Goal: Transaction & Acquisition: Register for event/course

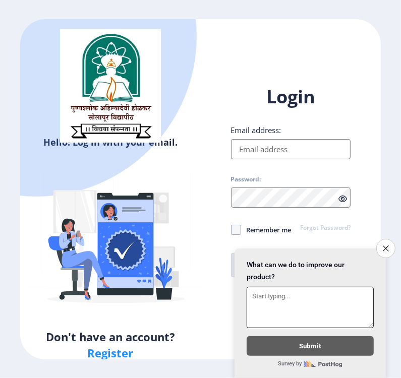
click at [382, 245] on icon "Close survey" at bounding box center [385, 248] width 6 height 6
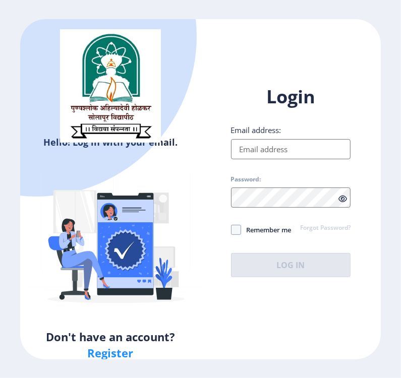
click at [338, 87] on h1 "Login" at bounding box center [291, 97] width 120 height 24
click at [274, 148] on input "Email address:" at bounding box center [291, 149] width 120 height 20
paste input "[EMAIL_ADDRESS][DOMAIN_NAME]"
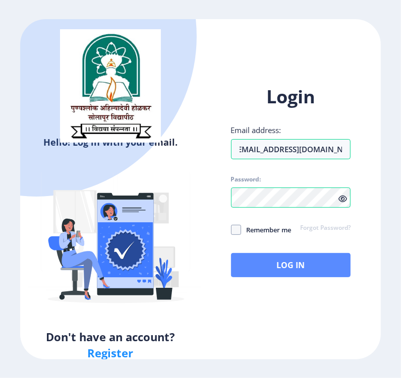
type input "[EMAIL_ADDRESS][DOMAIN_NAME]"
click at [266, 265] on button "Log In" at bounding box center [291, 265] width 120 height 24
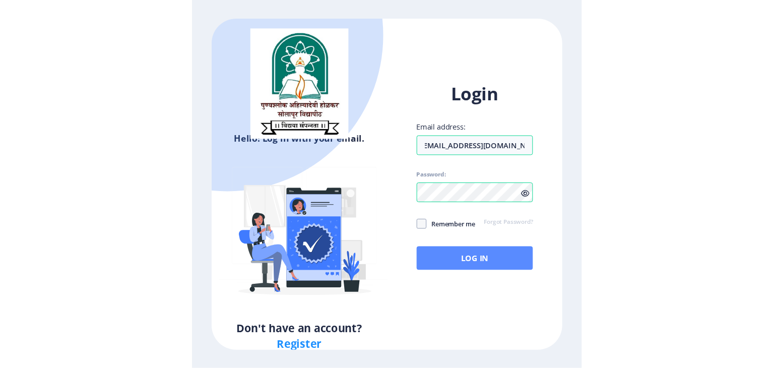
scroll to position [0, 0]
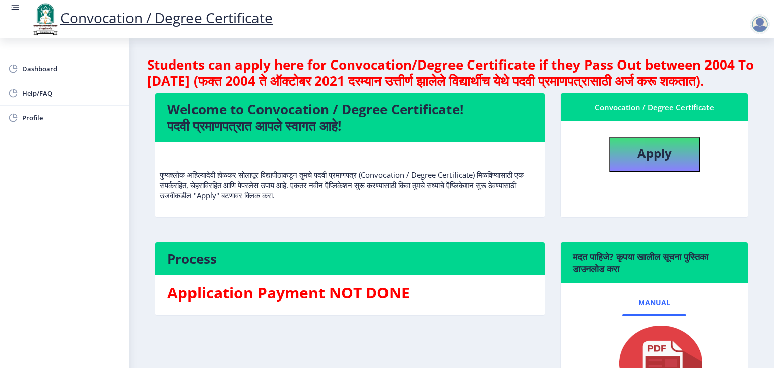
click at [270, 131] on h4 "Welcome to Convocation / Degree Certificate! पदवी प्रमाणपत्रात आपले स्वागत आहे!" at bounding box center [349, 117] width 365 height 32
click at [309, 134] on h4 "Welcome to Convocation / Degree Certificate! पदवी प्रमाणपत्रात आपले स्वागत आहे!" at bounding box center [349, 117] width 365 height 32
click at [304, 200] on p "पुण्यश्लोक अहिल्यादेवी होळकर सोलापूर विद्यापीठाकडून तुमचे पदवी प्रमाणपत्र (Conv…" at bounding box center [350, 175] width 380 height 50
click at [638, 161] on b "Apply" at bounding box center [654, 153] width 34 height 17
select select
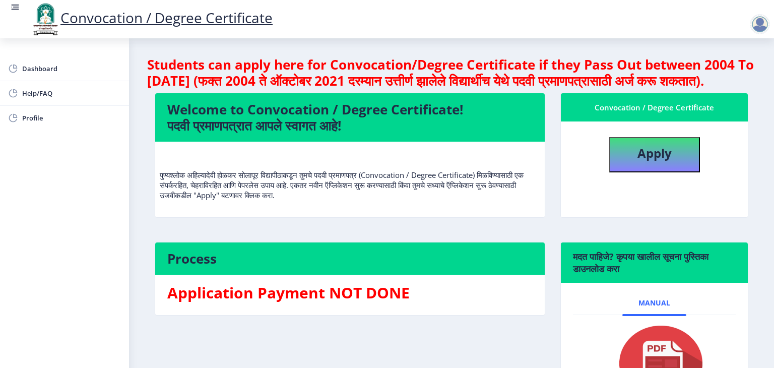
select select
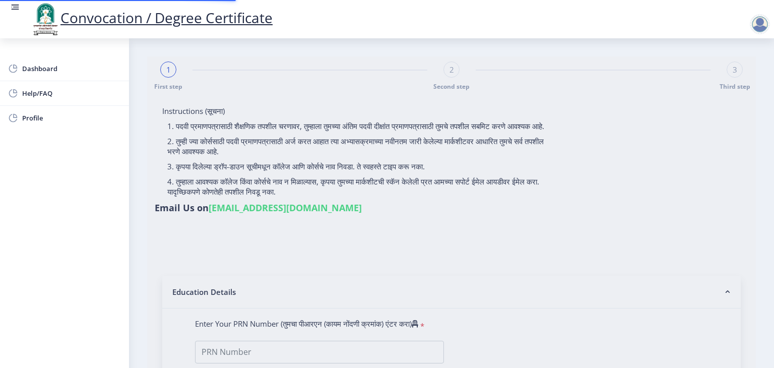
type input "[PERSON_NAME]"
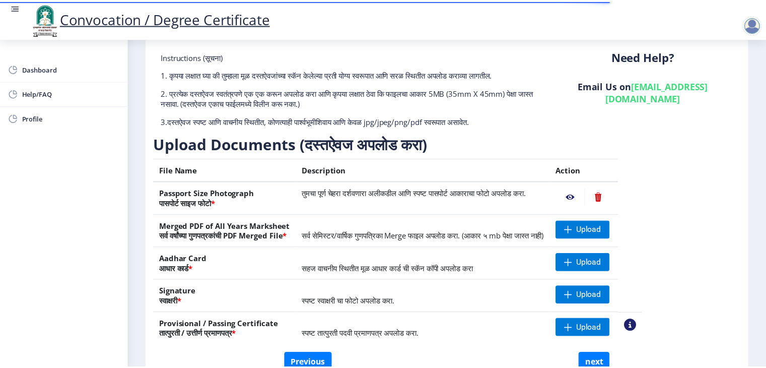
scroll to position [101, 0]
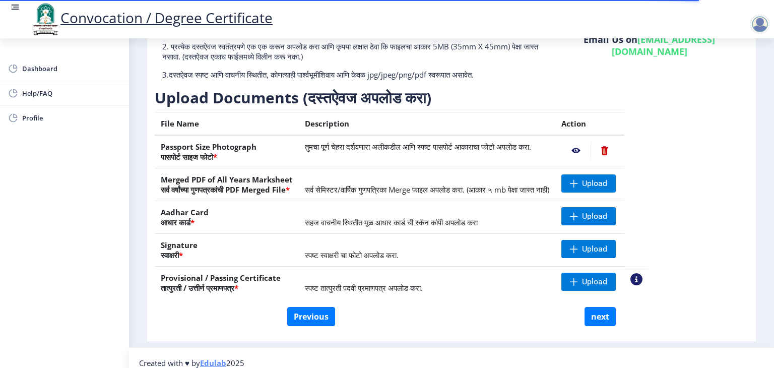
click at [591, 147] on nb-action at bounding box center [575, 151] width 29 height 18
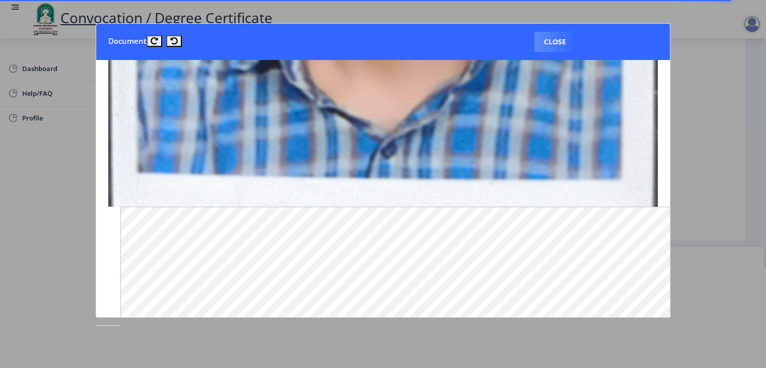
scroll to position [813, 0]
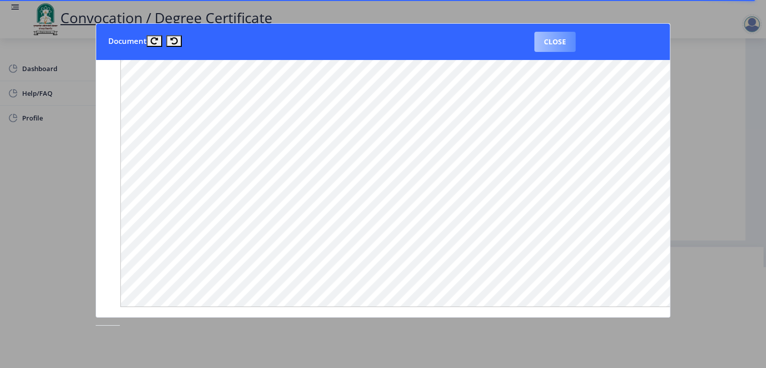
click at [538, 42] on button "Close" at bounding box center [555, 42] width 41 height 20
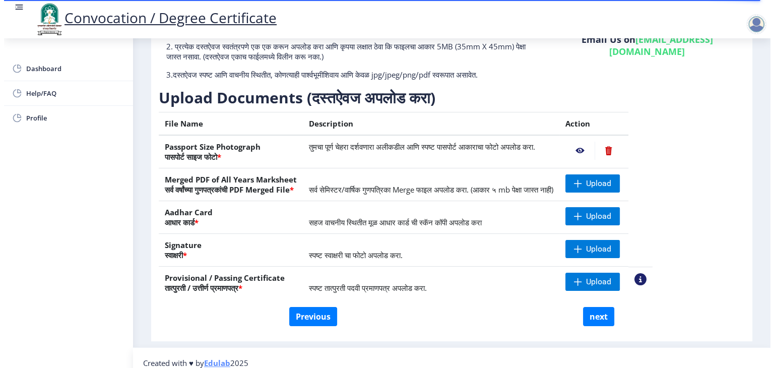
scroll to position [12, 0]
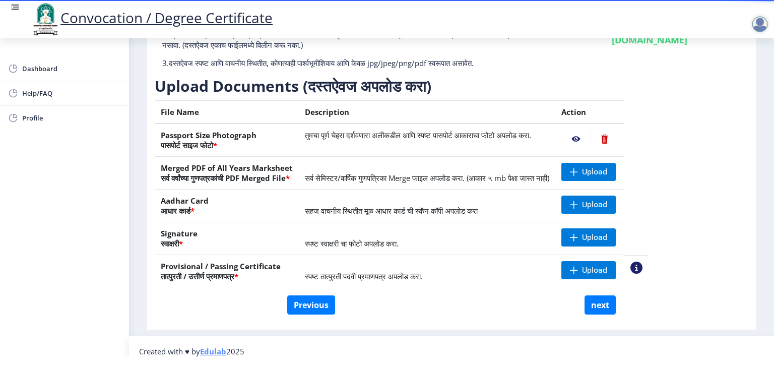
click at [618, 138] on nb-action at bounding box center [605, 139] width 28 height 18
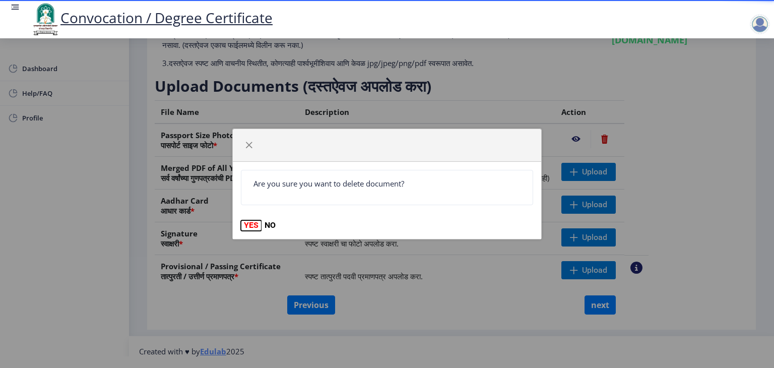
click at [247, 223] on button "YES" at bounding box center [251, 225] width 21 height 10
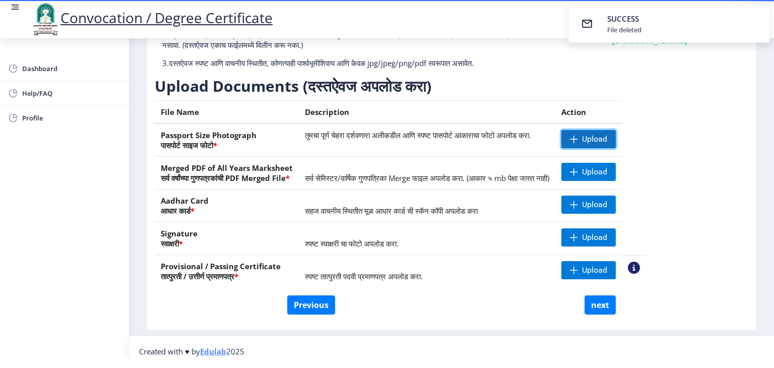
click at [607, 134] on span "Upload" at bounding box center [594, 139] width 25 height 10
click at [607, 172] on span "Upload" at bounding box center [594, 172] width 25 height 10
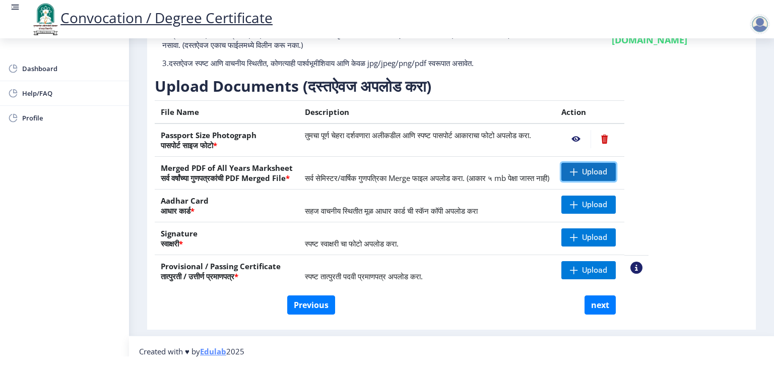
click at [607, 170] on span "Upload" at bounding box center [594, 172] width 25 height 10
click at [615, 206] on span "Upload" at bounding box center [588, 205] width 54 height 18
click at [607, 236] on span "Upload" at bounding box center [594, 237] width 25 height 10
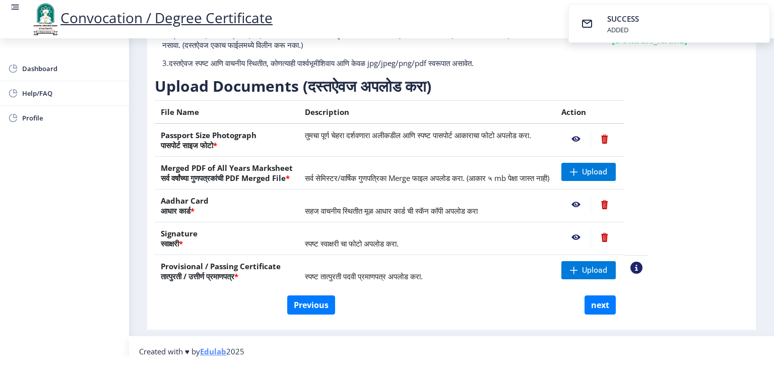
click at [642, 267] on nb-action at bounding box center [636, 268] width 12 height 12
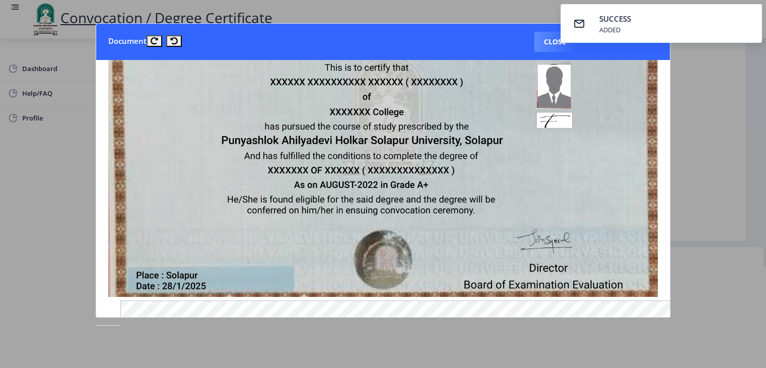
scroll to position [50, 0]
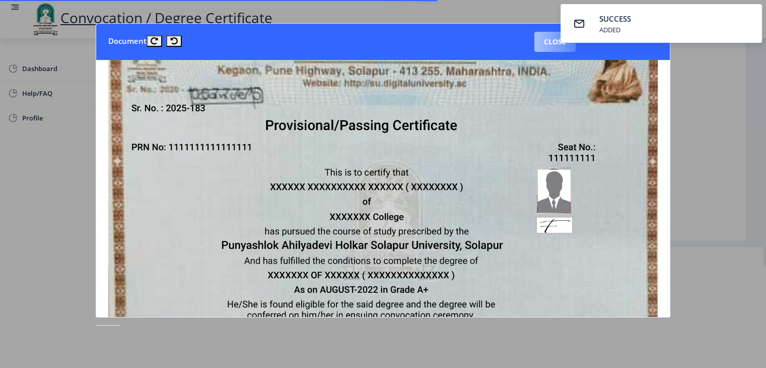
click at [537, 42] on button "Close" at bounding box center [555, 42] width 41 height 20
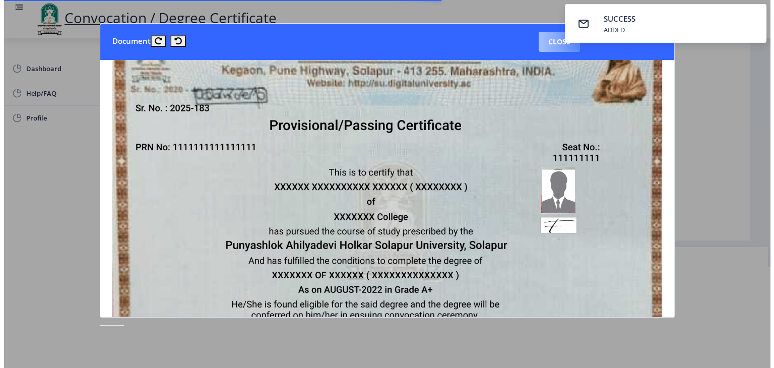
scroll to position [12, 0]
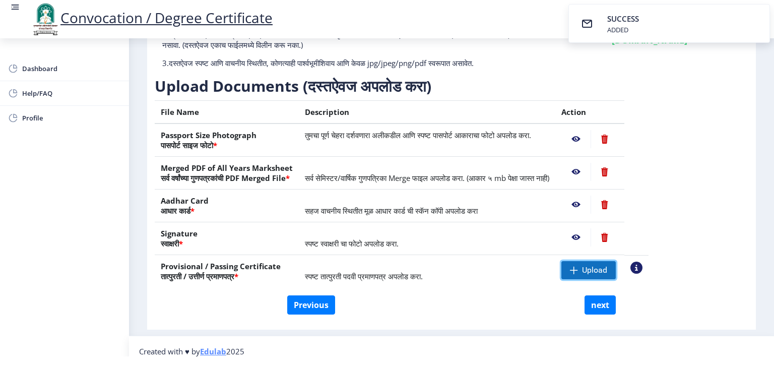
click at [578, 266] on span at bounding box center [574, 270] width 8 height 8
click at [591, 140] on nb-action at bounding box center [575, 139] width 29 height 18
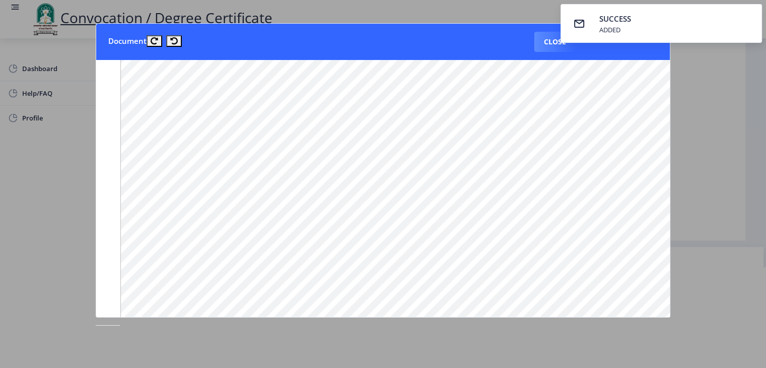
scroll to position [846, 0]
click at [535, 41] on button "Close" at bounding box center [555, 42] width 41 height 20
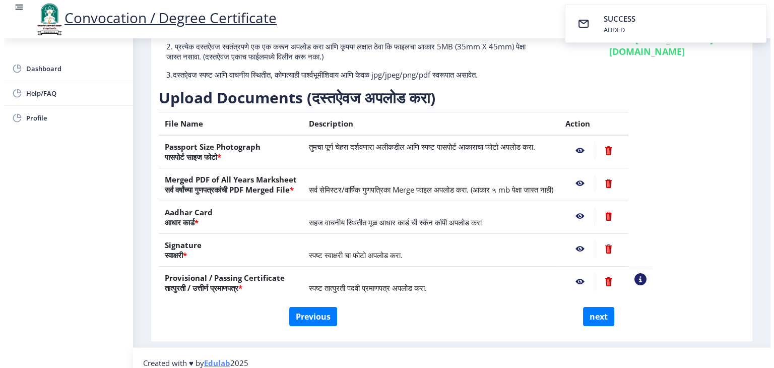
scroll to position [12, 0]
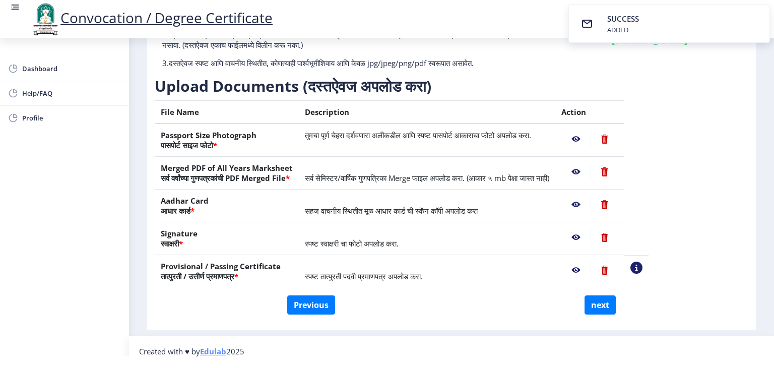
click at [591, 169] on nb-action at bounding box center [575, 172] width 29 height 18
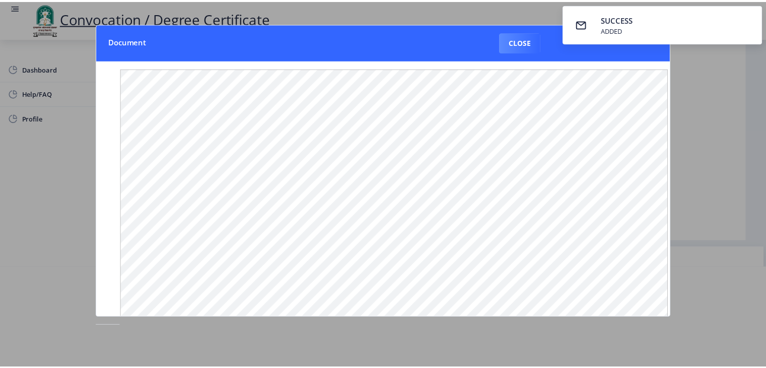
scroll to position [0, 0]
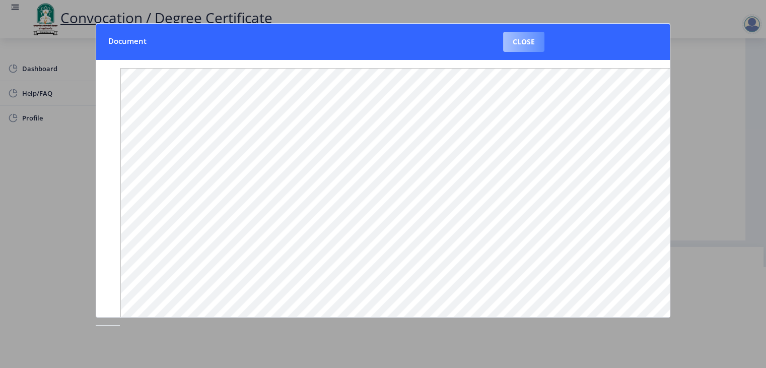
click at [509, 41] on button "Close" at bounding box center [523, 42] width 41 height 20
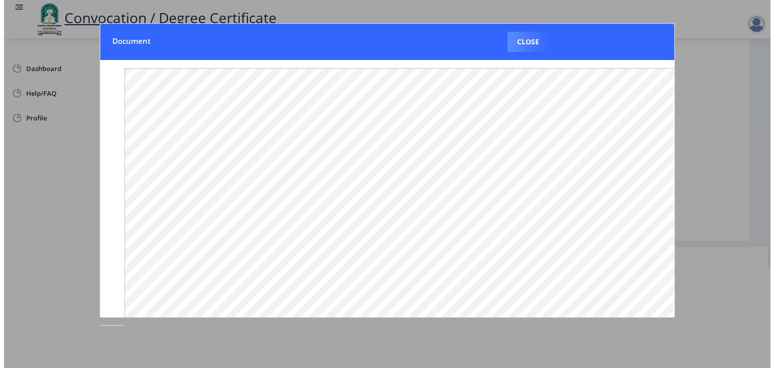
scroll to position [12, 0]
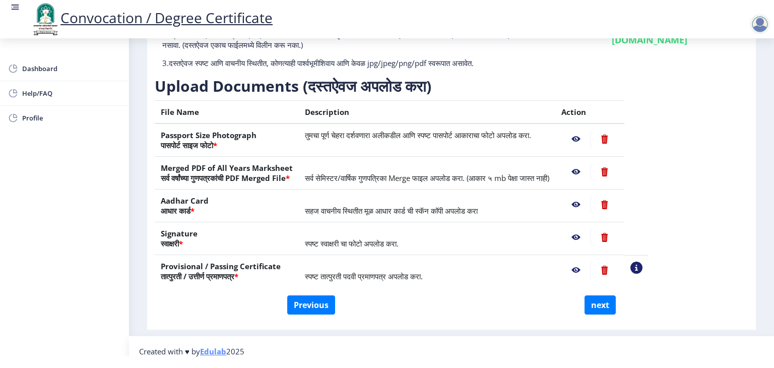
click at [591, 201] on nb-action at bounding box center [575, 205] width 29 height 18
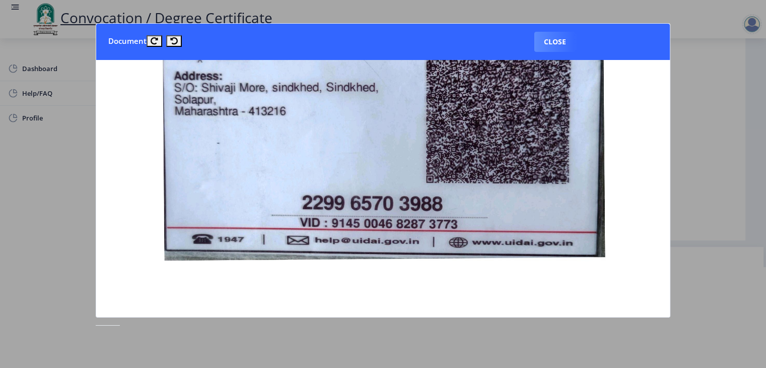
scroll to position [857, 0]
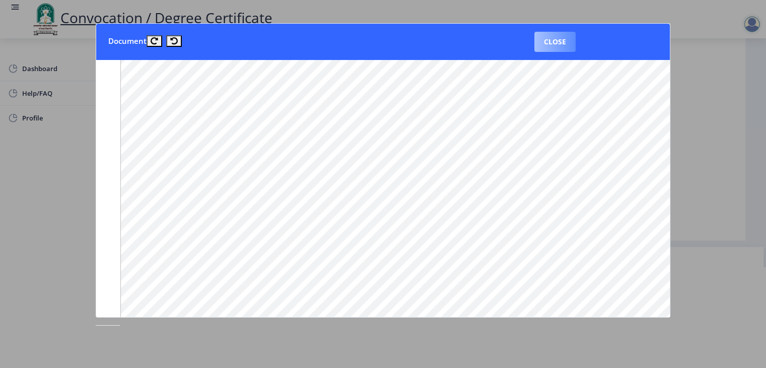
click at [539, 40] on button "Close" at bounding box center [555, 42] width 41 height 20
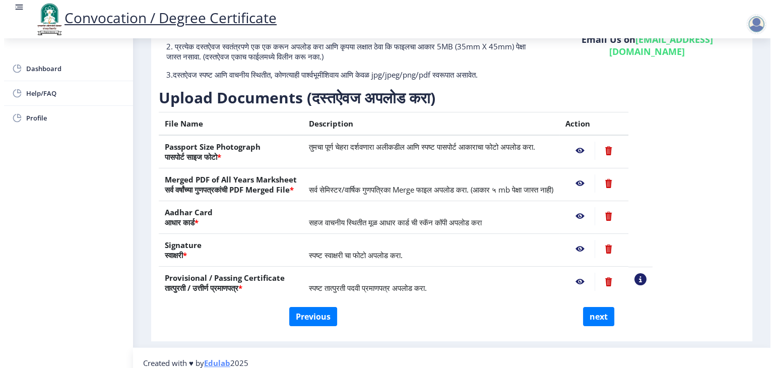
scroll to position [12, 0]
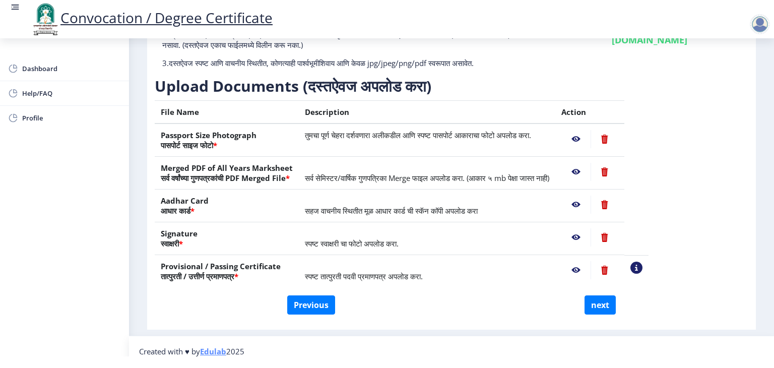
click at [591, 236] on nb-action at bounding box center [575, 237] width 29 height 18
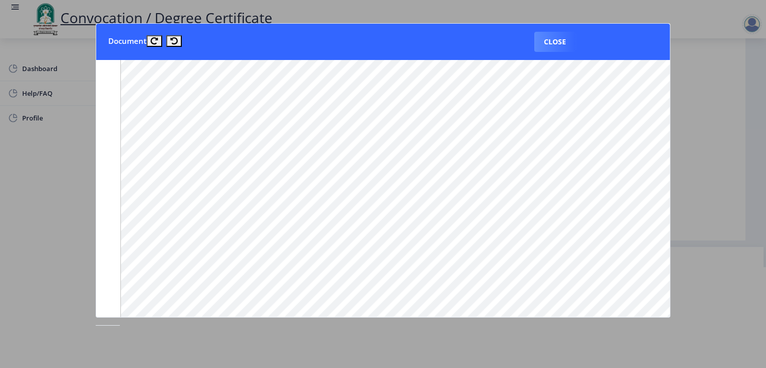
scroll to position [481, 0]
click at [542, 45] on button "Close" at bounding box center [555, 42] width 41 height 20
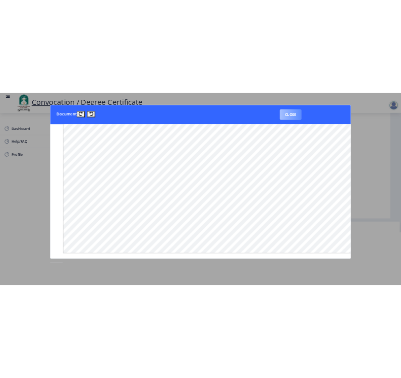
scroll to position [12, 0]
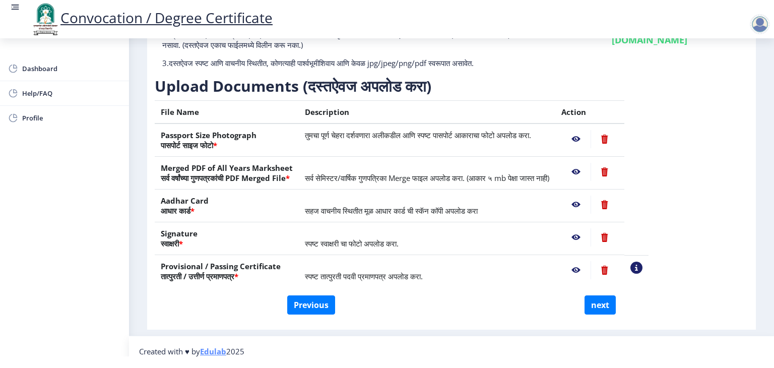
click at [618, 138] on nb-action at bounding box center [605, 139] width 28 height 18
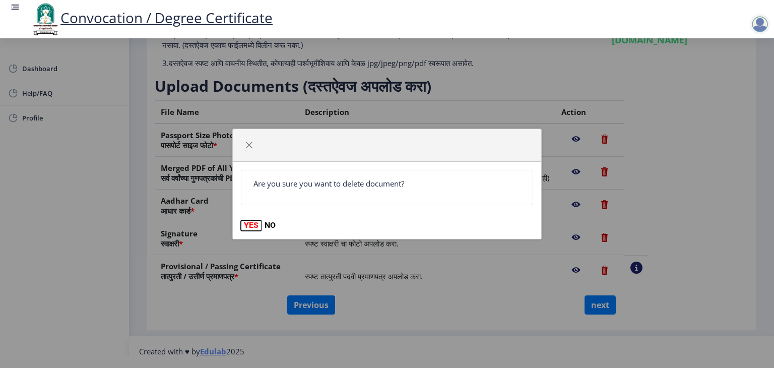
click at [244, 227] on button "YES" at bounding box center [251, 225] width 21 height 10
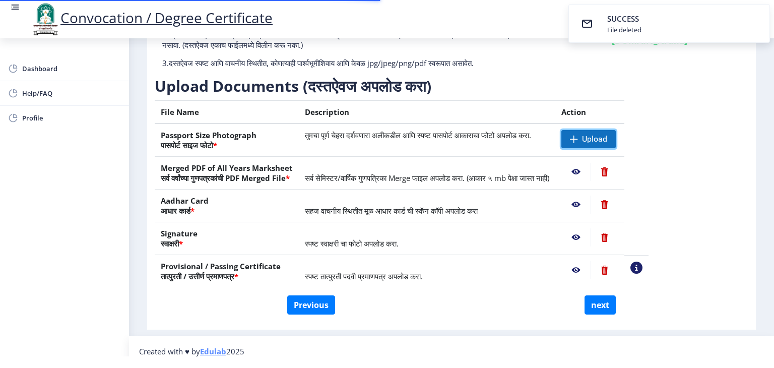
click at [607, 138] on span "Upload" at bounding box center [594, 139] width 25 height 10
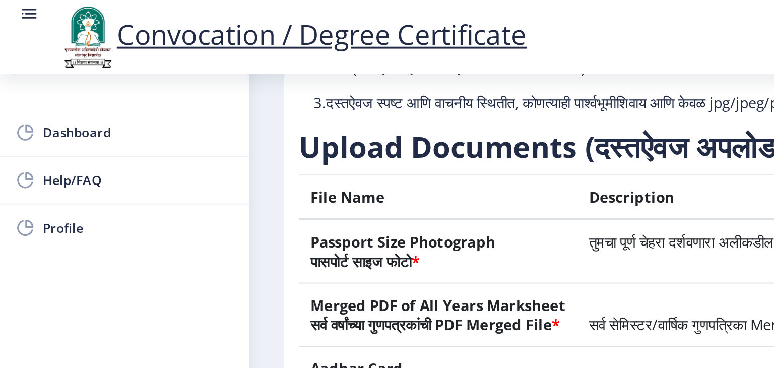
scroll to position [110, 0]
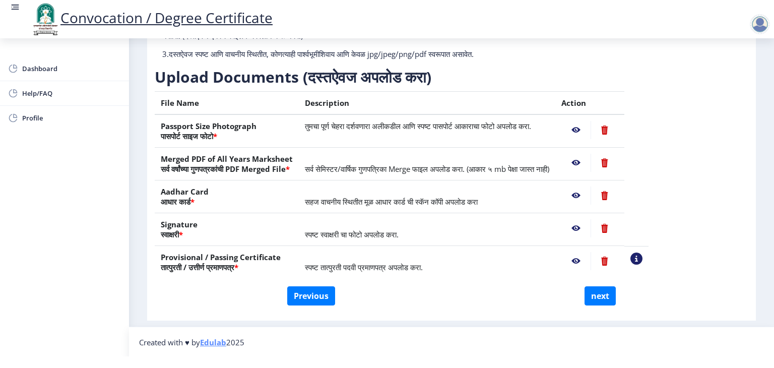
click at [591, 161] on nb-action at bounding box center [575, 163] width 29 height 18
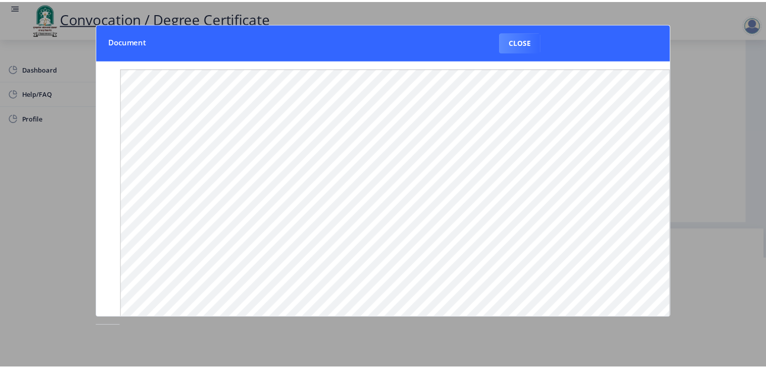
scroll to position [0, 0]
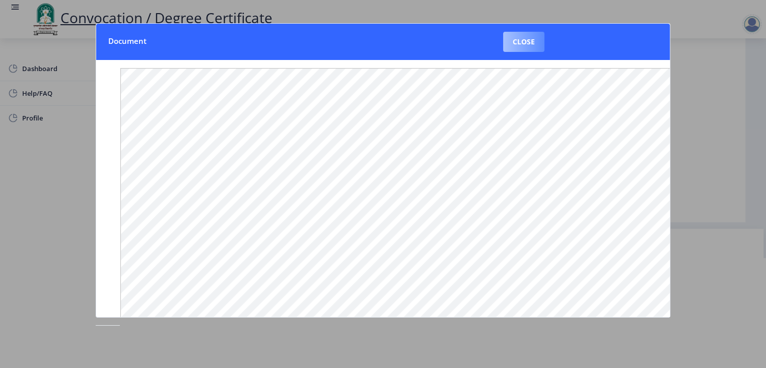
click at [508, 39] on button "Close" at bounding box center [523, 42] width 41 height 20
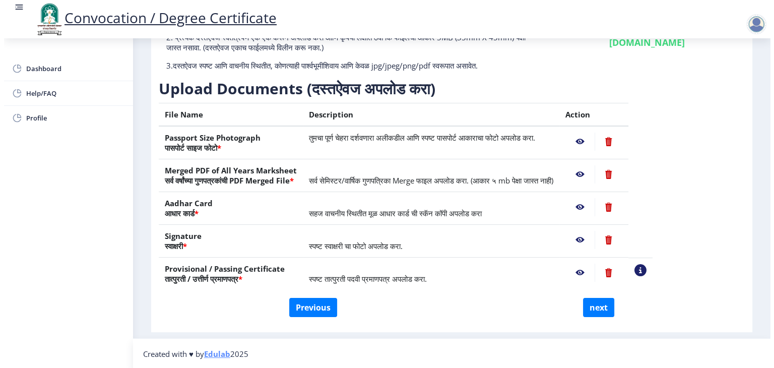
scroll to position [12, 0]
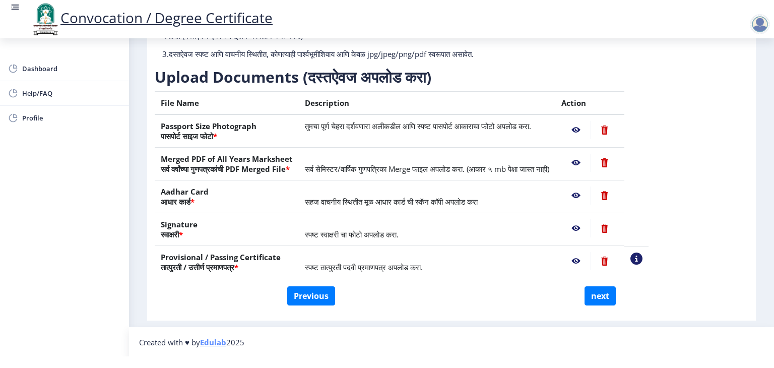
click at [618, 161] on nb-action at bounding box center [605, 163] width 28 height 18
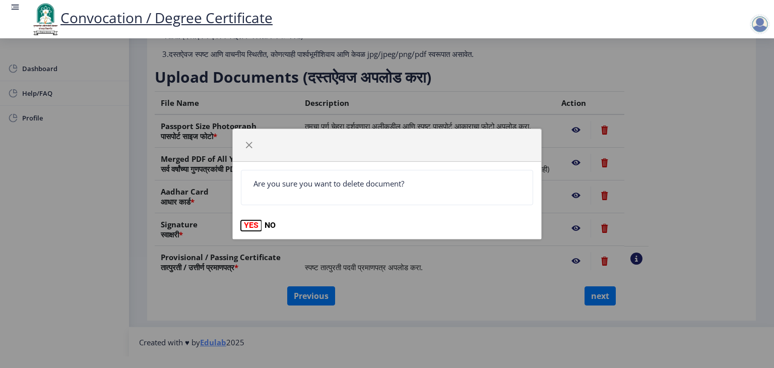
click at [249, 225] on button "YES" at bounding box center [251, 225] width 21 height 10
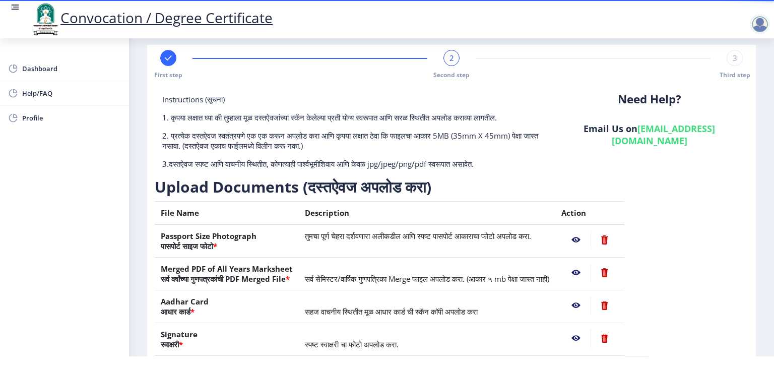
scroll to position [110, 0]
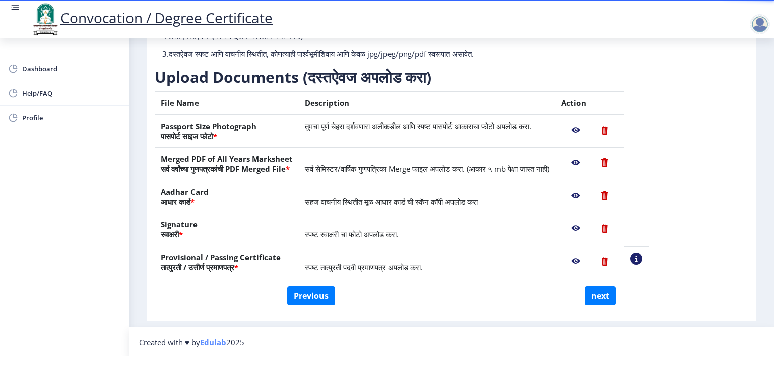
click at [618, 163] on nb-action at bounding box center [605, 163] width 28 height 18
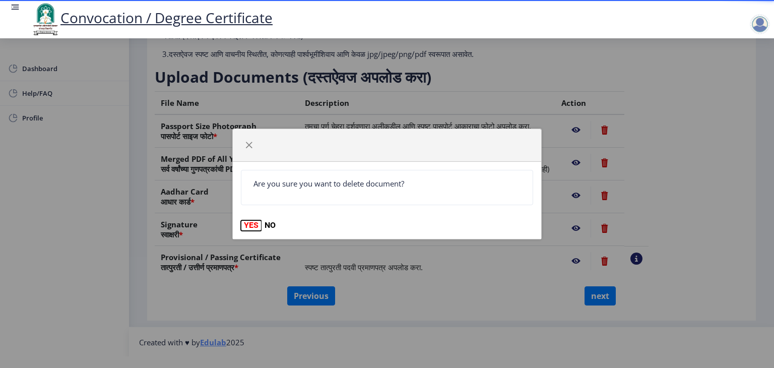
click at [246, 224] on button "YES" at bounding box center [251, 225] width 21 height 10
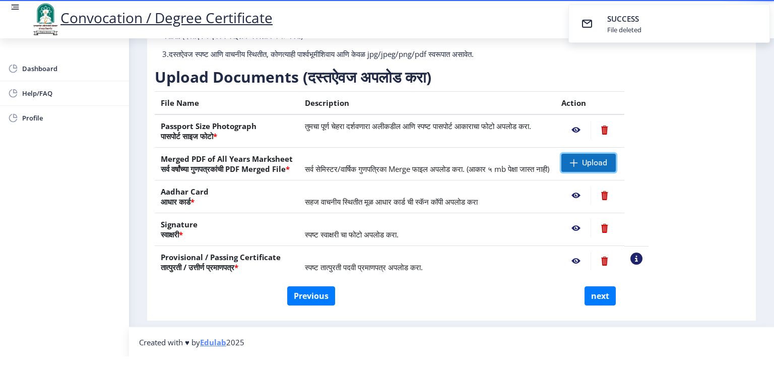
click at [607, 165] on span "Upload" at bounding box center [594, 163] width 25 height 10
click at [604, 288] on button "next" at bounding box center [600, 295] width 31 height 19
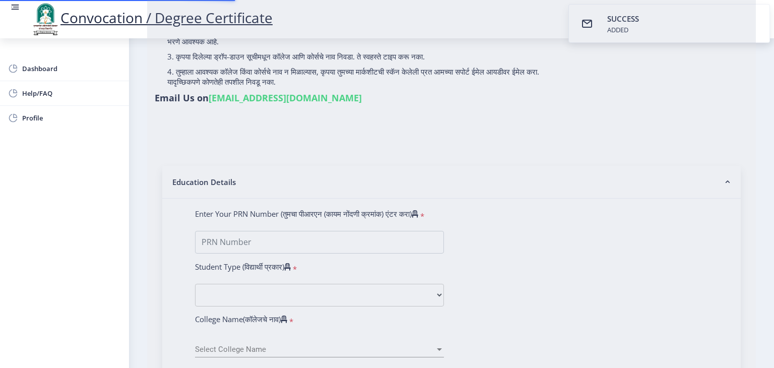
select select
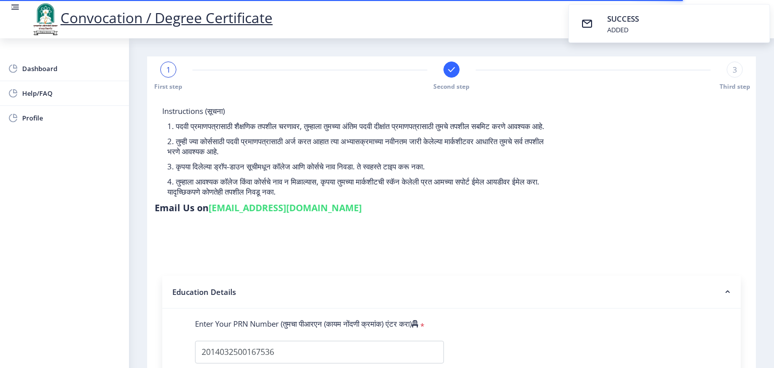
select select
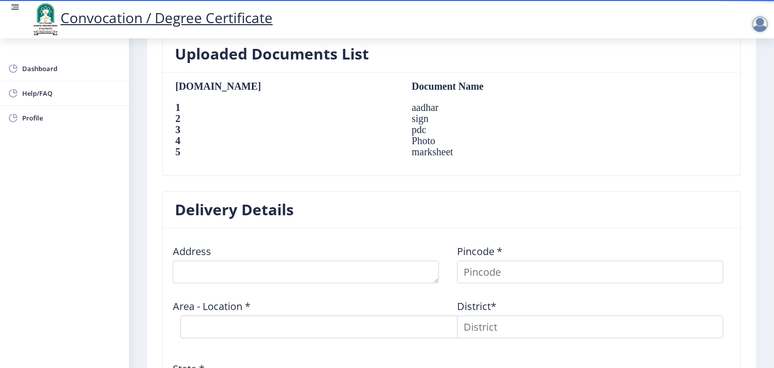
scroll to position [705, 0]
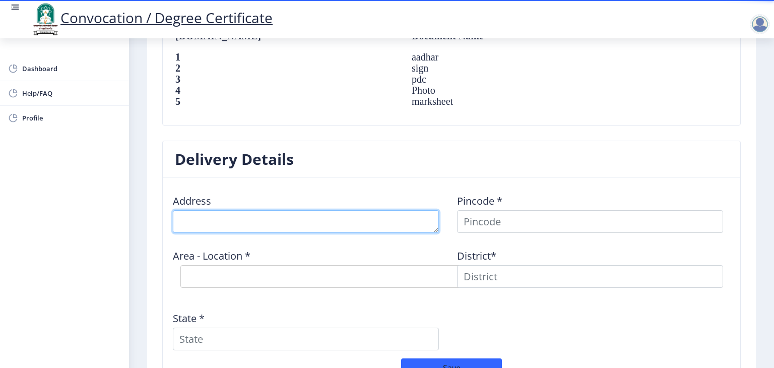
click at [212, 223] on textarea at bounding box center [306, 221] width 266 height 23
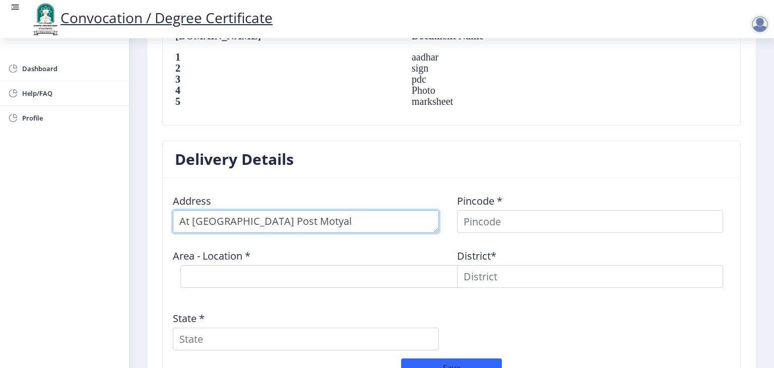
click at [236, 219] on textarea at bounding box center [306, 221] width 266 height 23
click at [297, 220] on textarea at bounding box center [306, 221] width 266 height 23
click at [298, 220] on textarea at bounding box center [306, 221] width 266 height 23
click at [302, 220] on textarea at bounding box center [306, 221] width 266 height 23
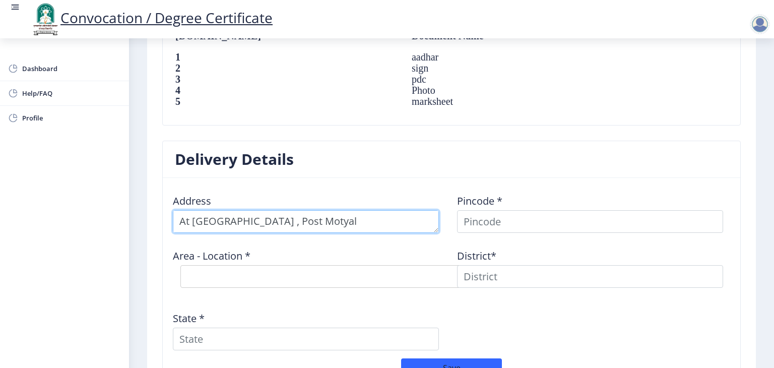
click at [299, 220] on textarea at bounding box center [306, 221] width 266 height 23
click at [306, 221] on textarea at bounding box center [306, 221] width 266 height 23
click at [391, 222] on textarea at bounding box center [306, 221] width 266 height 23
type textarea "At Sindkhed , Post Motyal , Taluka Akkalkot"
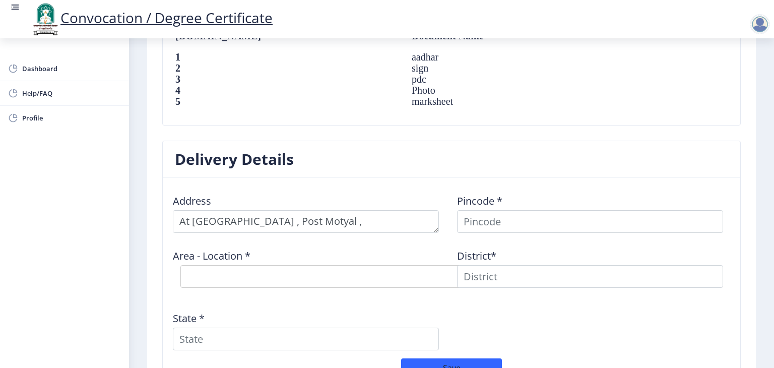
click at [261, 242] on div "Area - Location * Select Area Location" at bounding box center [309, 268] width 284 height 54
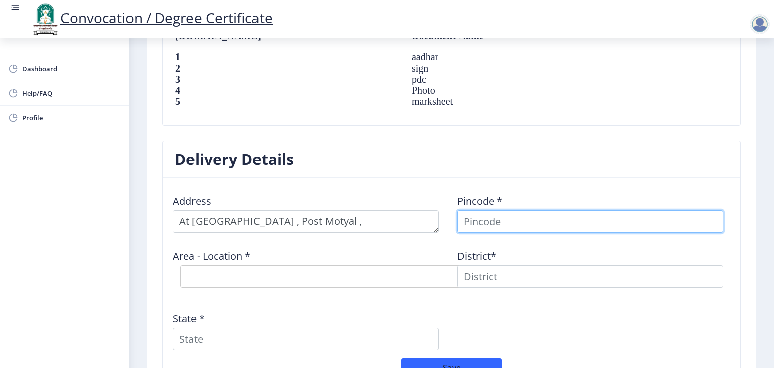
click at [483, 226] on input at bounding box center [590, 221] width 266 height 23
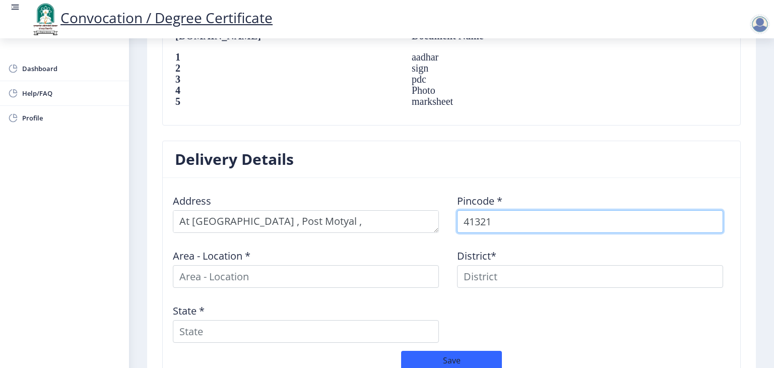
type input "413216"
select select
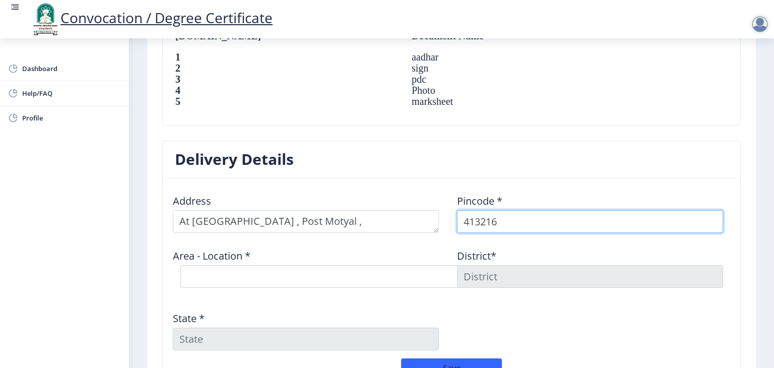
type input "413216"
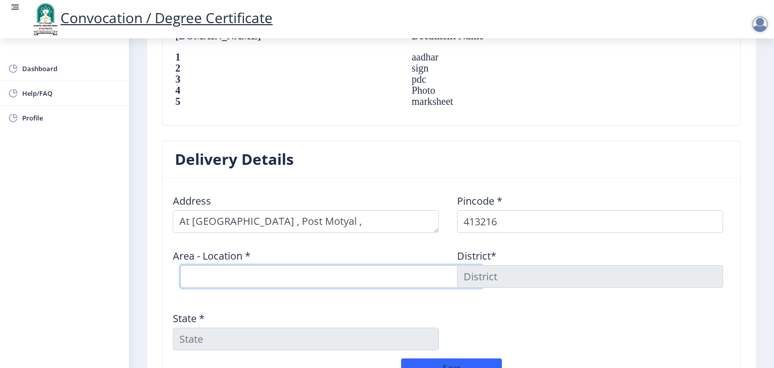
click at [251, 271] on select "Select Area Location Akkalkot S.O Bagehalli B.O Basalegaon B.O Boroti B.O Chikk…" at bounding box center [331, 276] width 302 height 23
select select "10: Object"
click at [180, 265] on select "Select Area Location Akkalkot S.O Bagehalli B.O Basalegaon B.O Boroti B.O Chikk…" at bounding box center [331, 276] width 302 height 23
type input "SOLAPUR"
type input "Maharashtra"
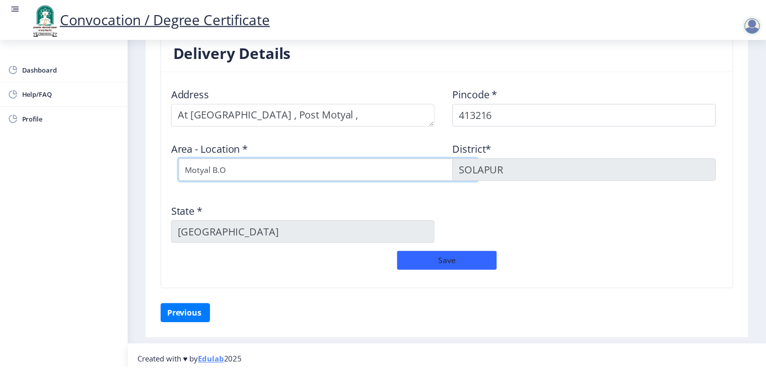
scroll to position [817, 0]
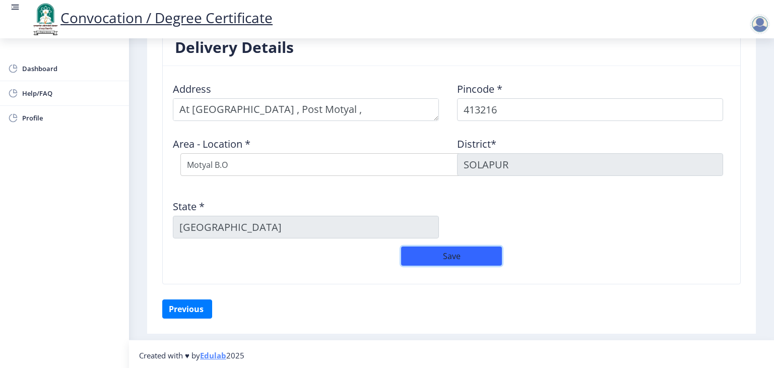
click at [415, 253] on button "Save" at bounding box center [451, 255] width 101 height 19
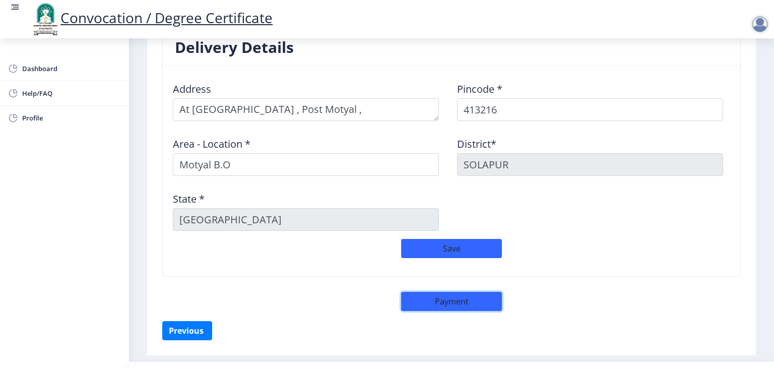
click at [439, 300] on button "Payment" at bounding box center [451, 301] width 101 height 19
select select "sealed"
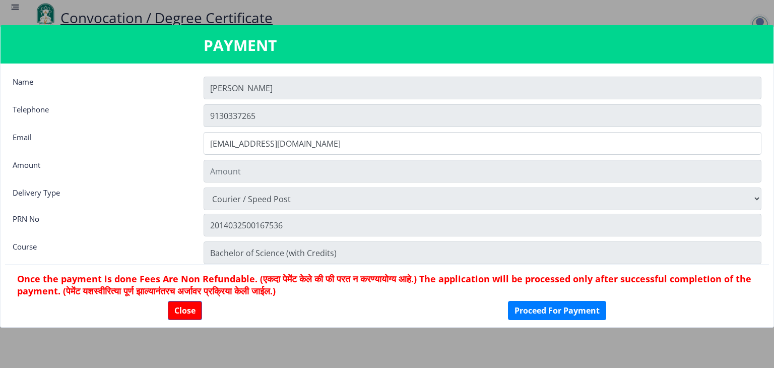
type input "1885"
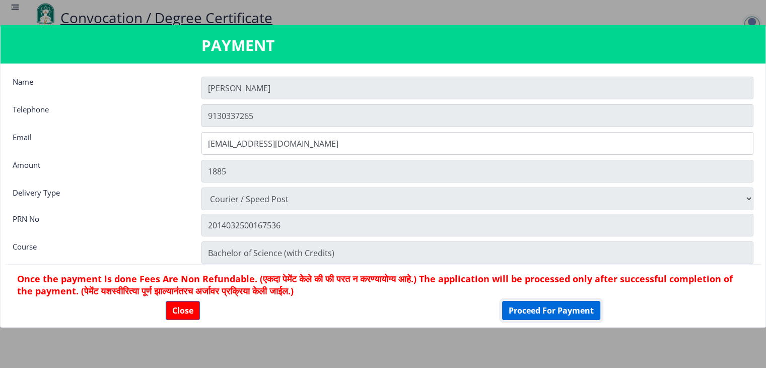
click at [555, 305] on button "Proceed For Payment" at bounding box center [551, 310] width 98 height 19
